Goal: Task Accomplishment & Management: Manage account settings

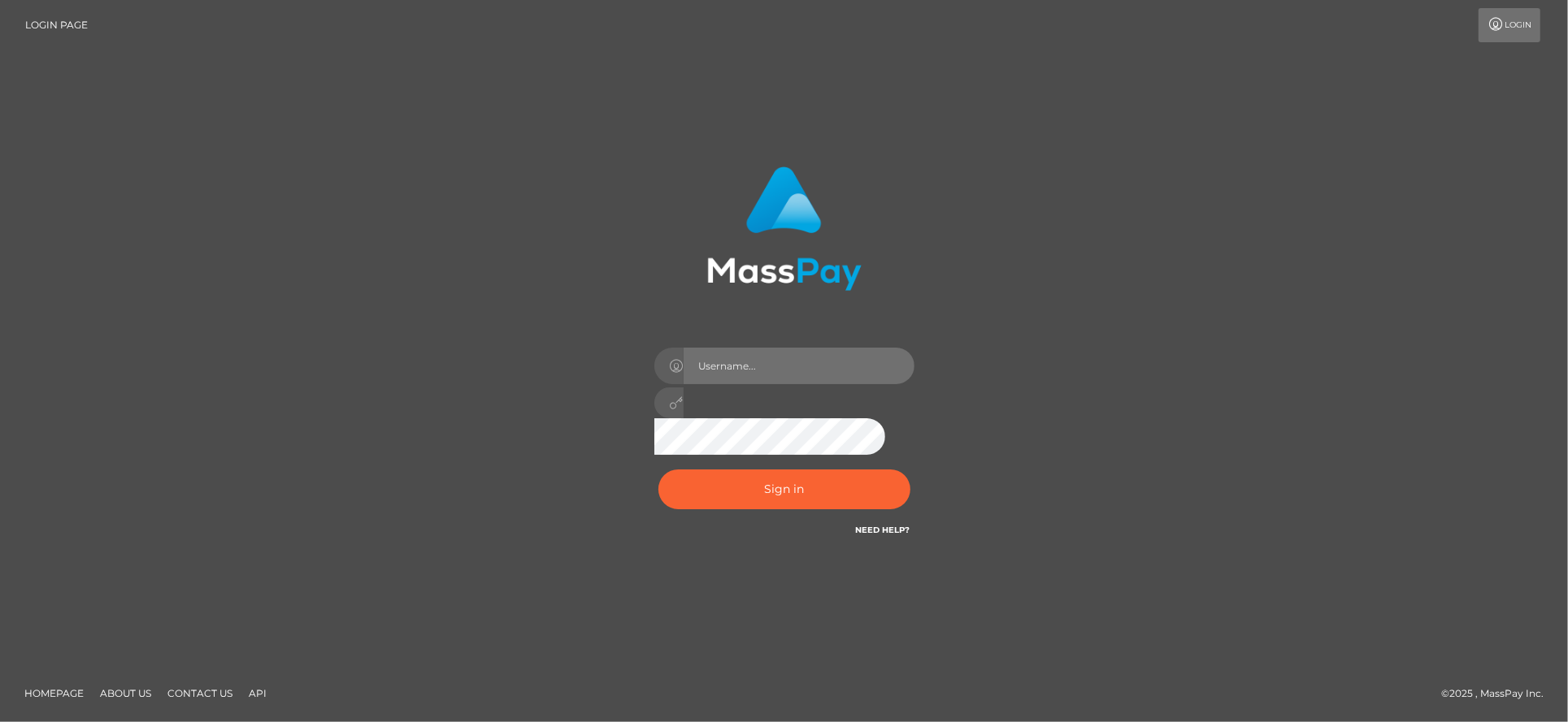
click at [699, 363] on input "text" at bounding box center [799, 366] width 231 height 36
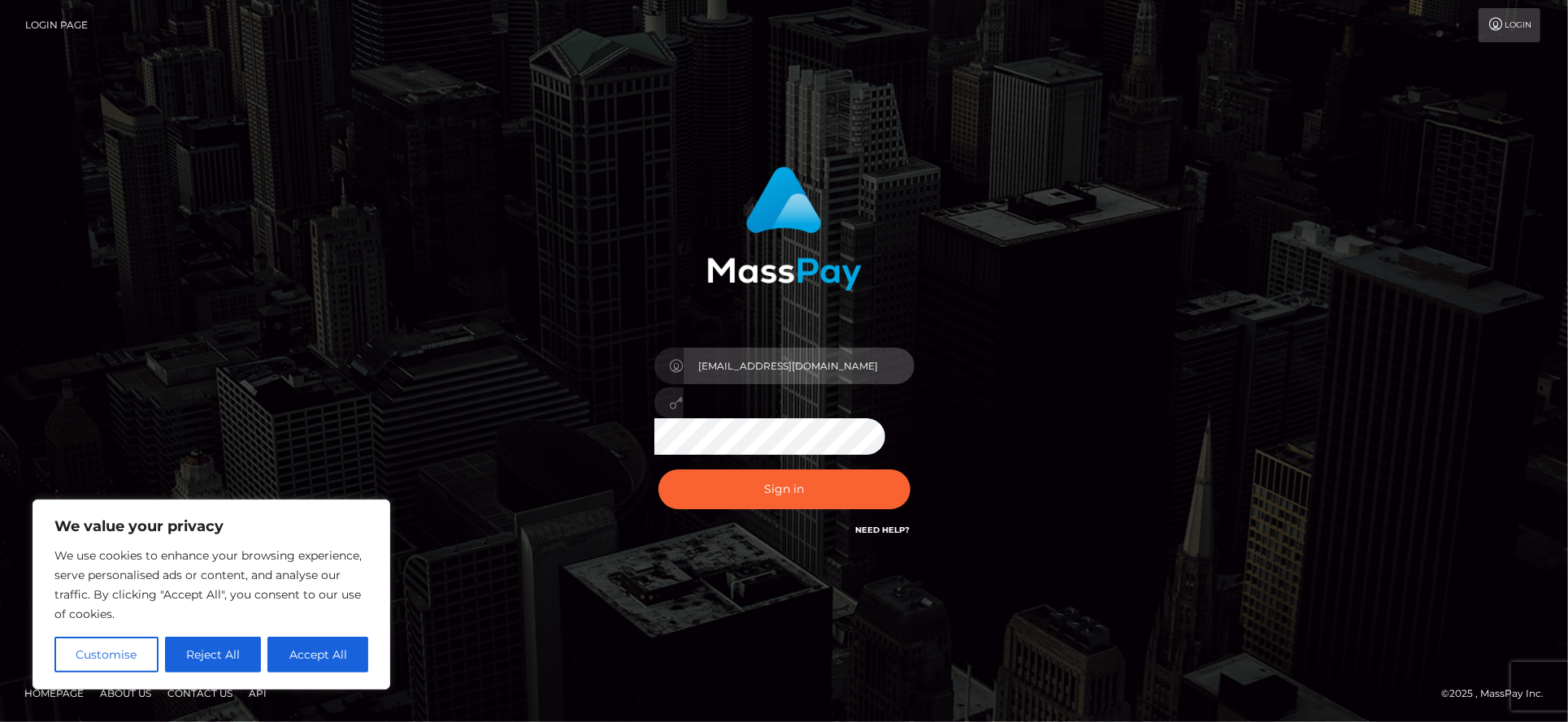
type input "noelleblais0@gmail.com"
click at [659, 470] on button "Sign in" at bounding box center [784, 489] width 252 height 40
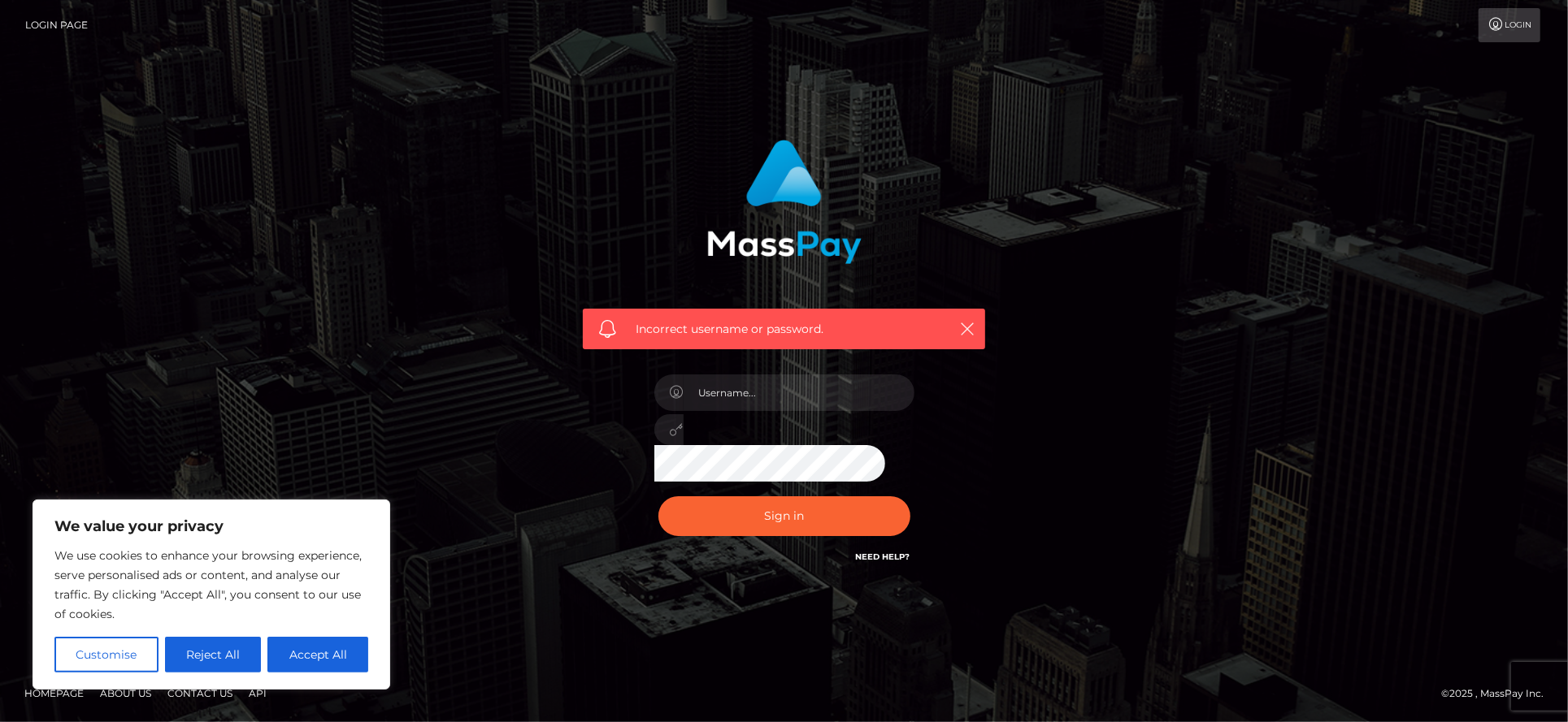
click at [1490, 28] on icon at bounding box center [1496, 24] width 17 height 13
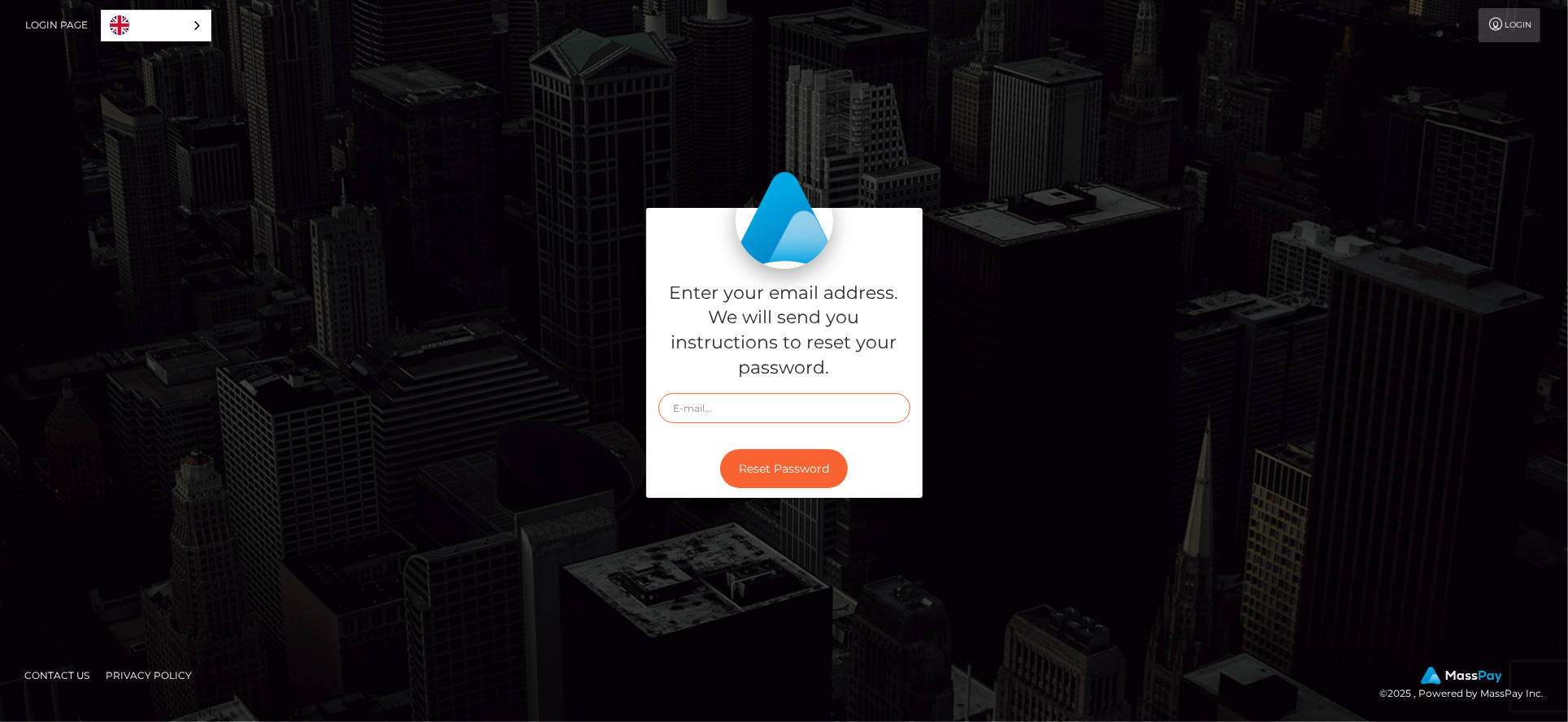
click at [713, 414] on input "text" at bounding box center [784, 408] width 252 height 30
type input "[EMAIL_ADDRESS][DOMAIN_NAME]"
click at [771, 475] on button "Reset Password" at bounding box center [784, 469] width 128 height 40
